Goal: Task Accomplishment & Management: Use online tool/utility

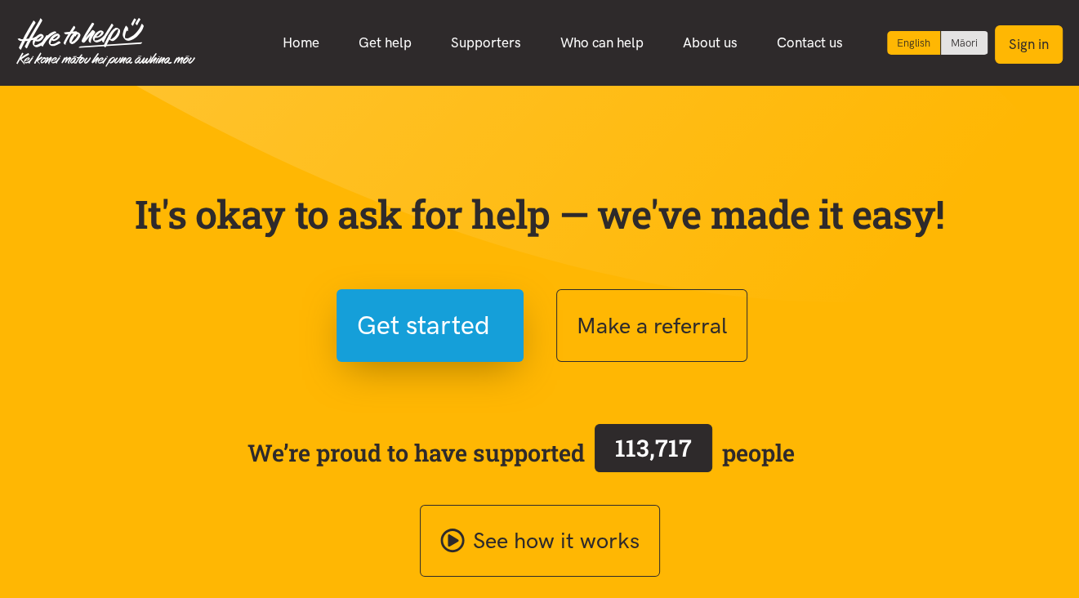
click at [1037, 43] on button "Sign in" at bounding box center [1029, 44] width 68 height 38
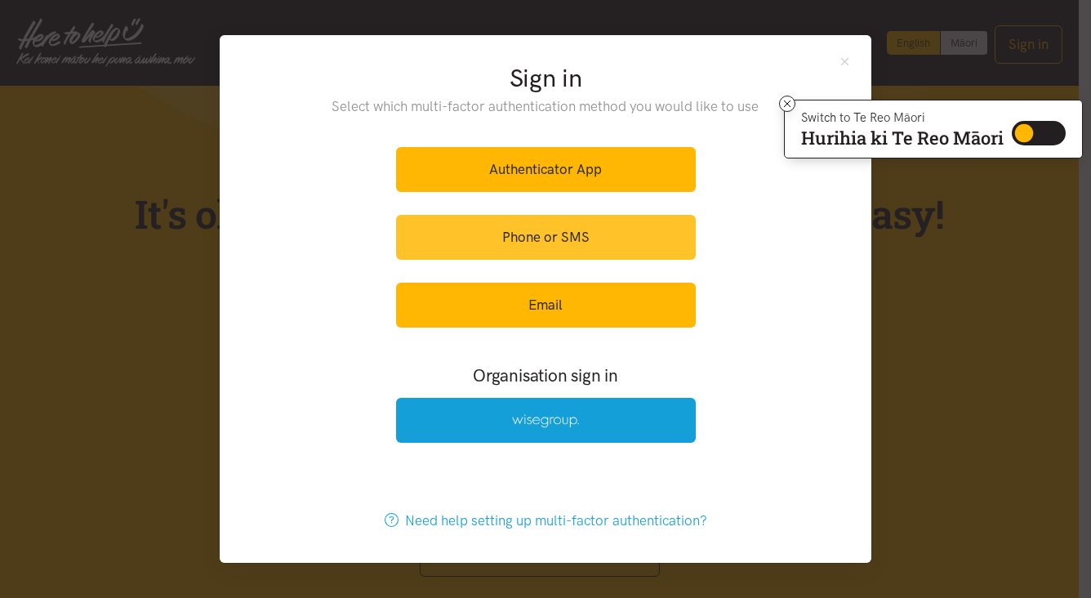
click at [520, 240] on link "Phone or SMS" at bounding box center [546, 237] width 300 height 45
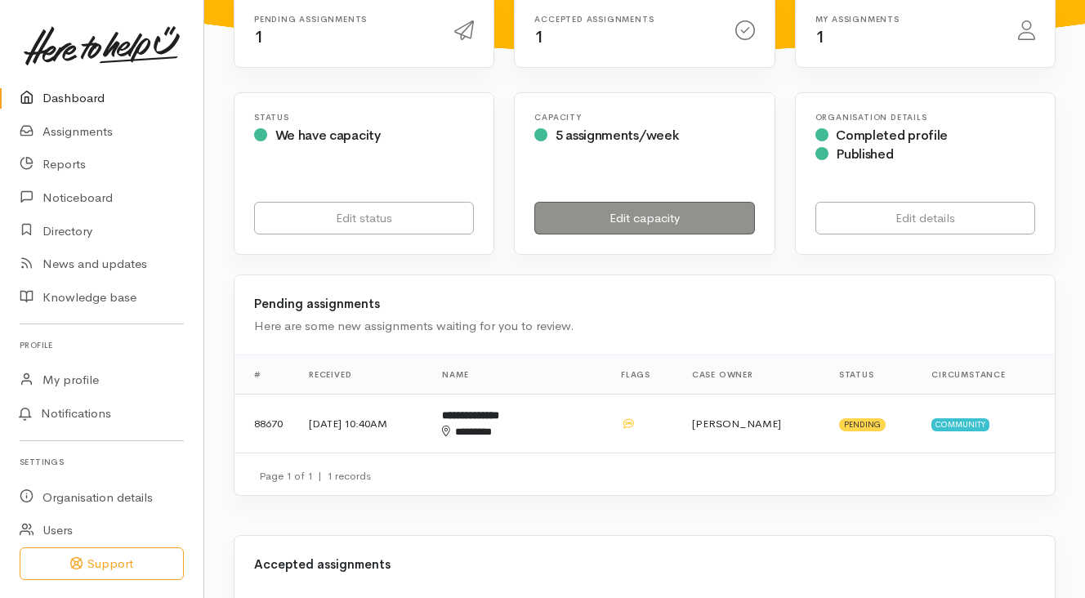
scroll to position [245, 0]
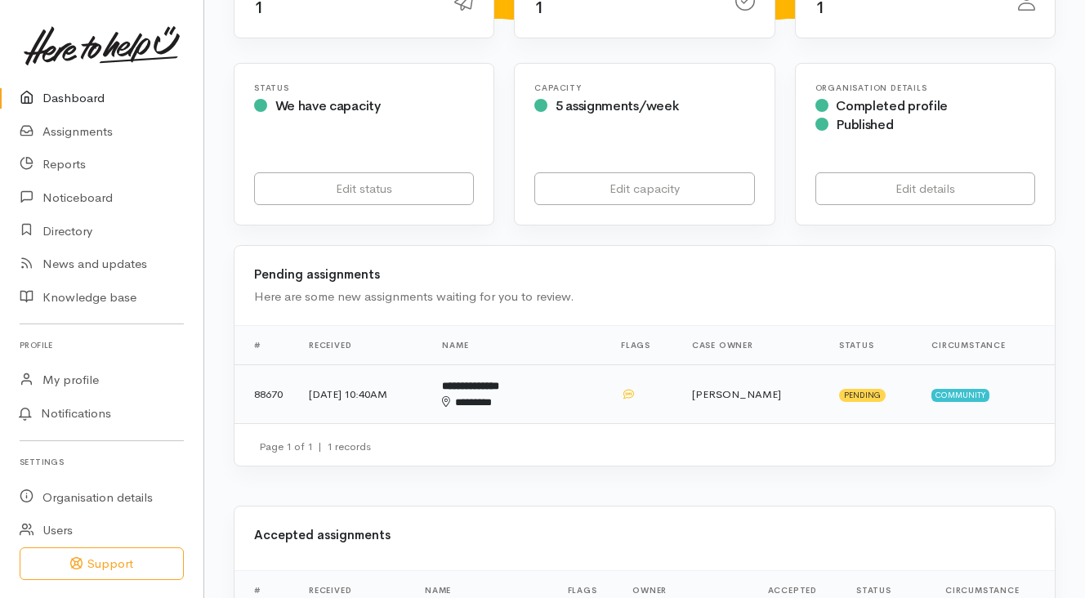
click at [971, 389] on span "Community" at bounding box center [960, 395] width 58 height 13
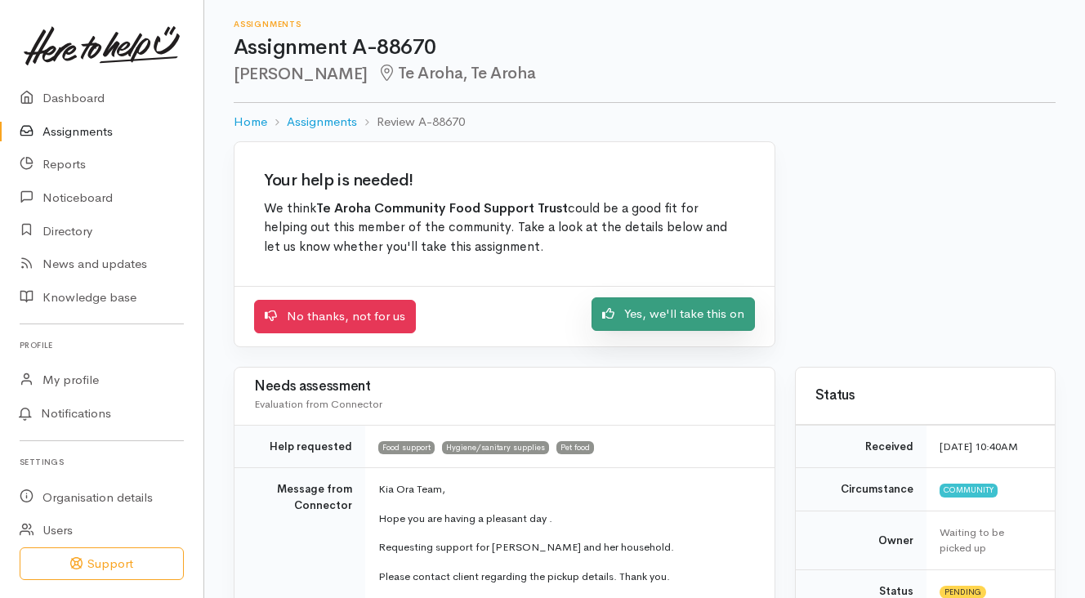
click at [680, 308] on link "Yes, we'll take this on" at bounding box center [672, 313] width 163 height 33
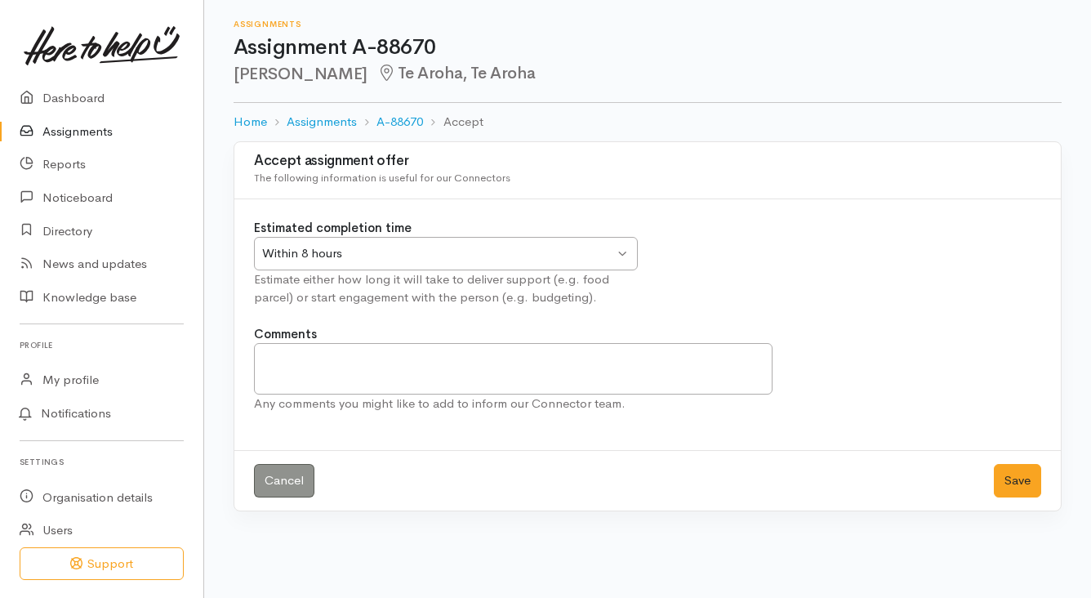
click at [560, 251] on div "Within 8 hours" at bounding box center [438, 253] width 352 height 19
click at [1019, 477] on button "Save" at bounding box center [1017, 480] width 47 height 33
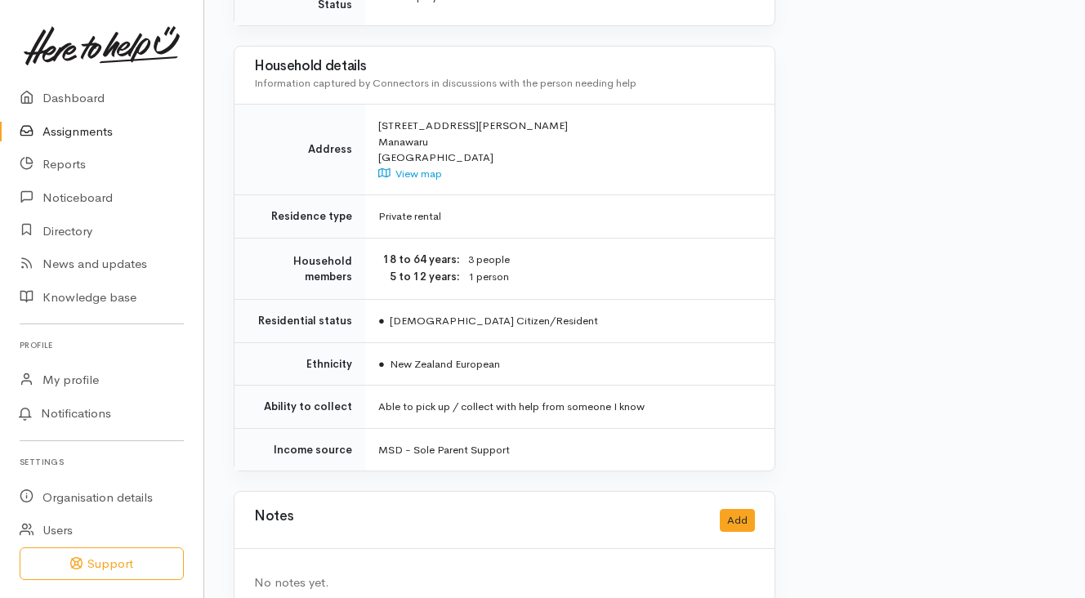
scroll to position [1554, 0]
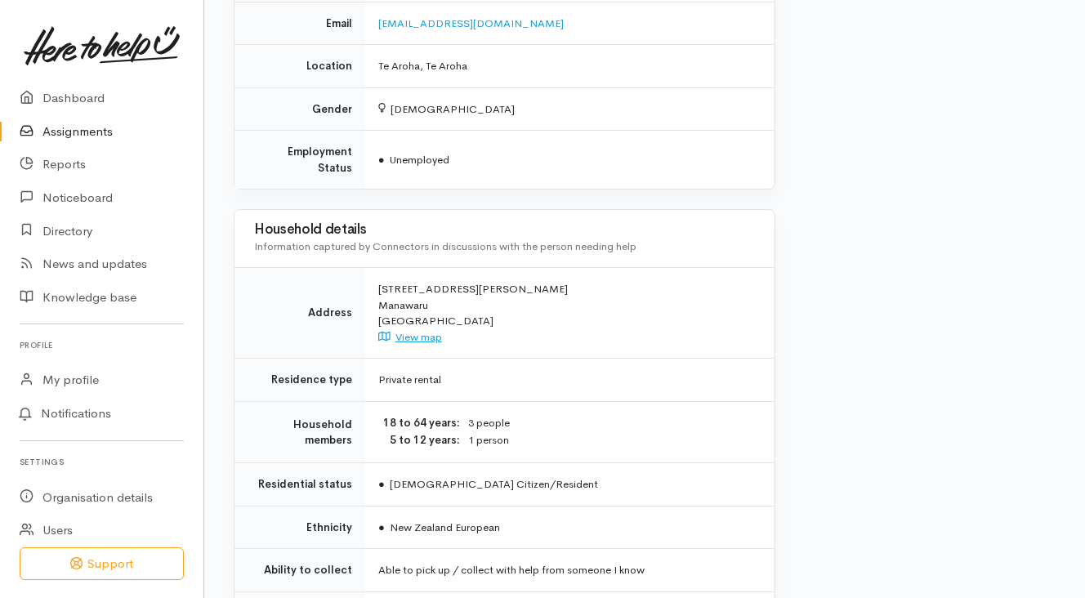
click at [418, 330] on link "View map" at bounding box center [410, 337] width 64 height 14
